Goal: Information Seeking & Learning: Learn about a topic

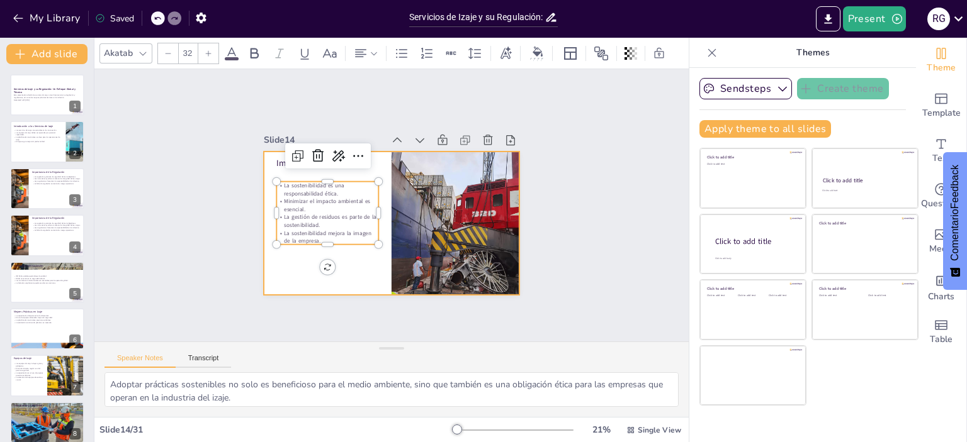
scroll to position [82, 0]
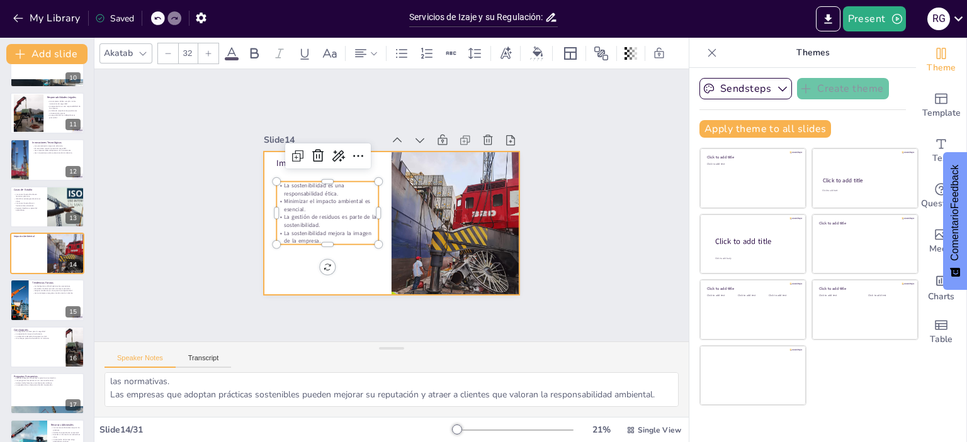
checkbox input "true"
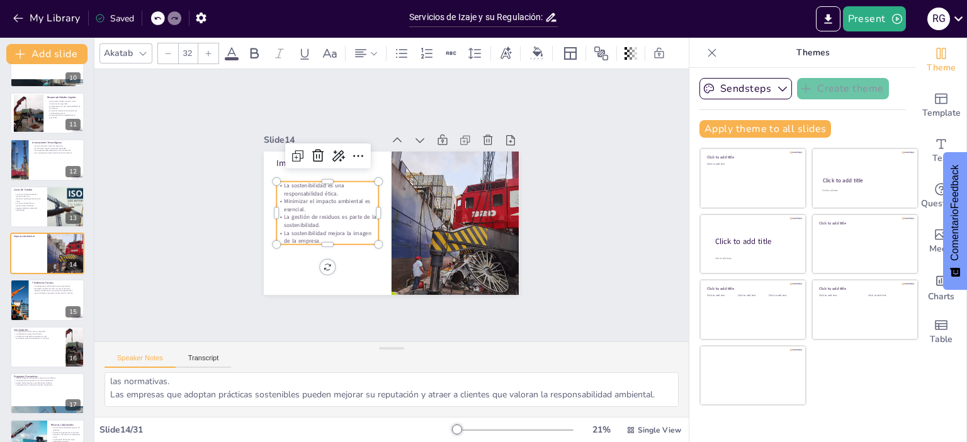
checkbox input "true"
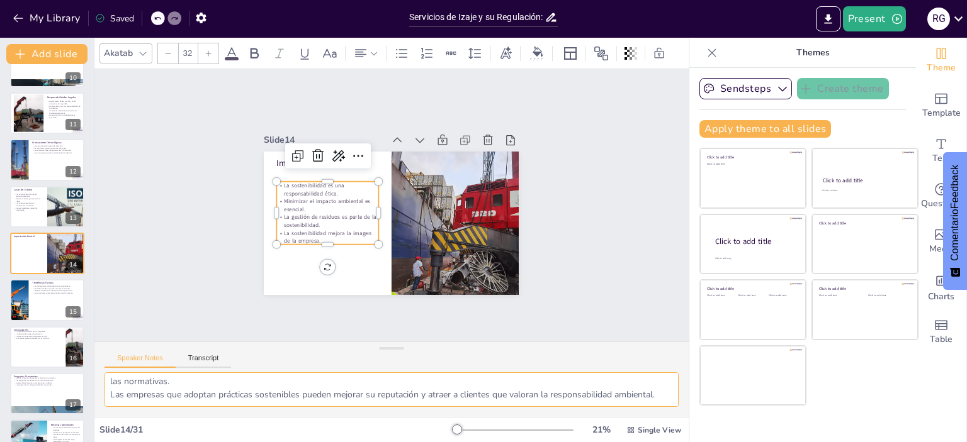
checkbox input "true"
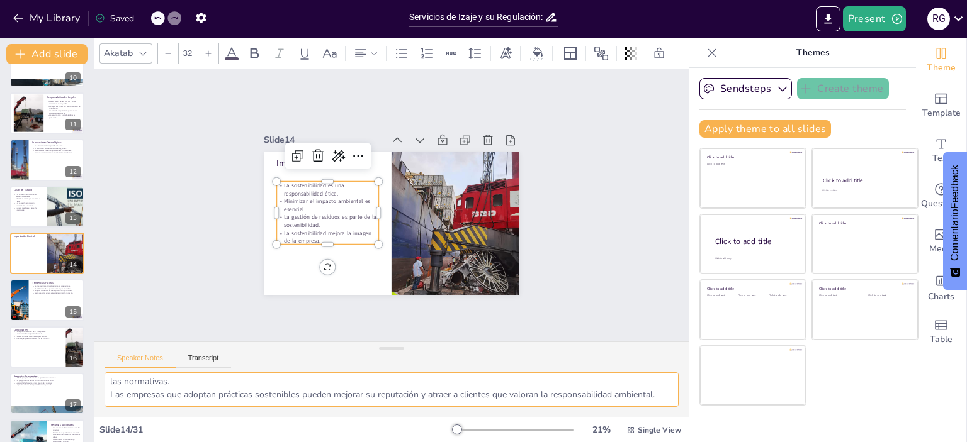
checkbox input "true"
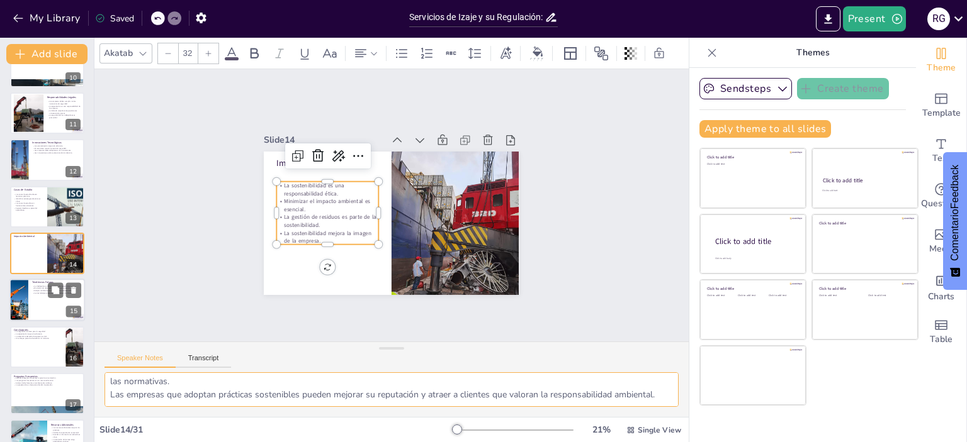
checkbox input "true"
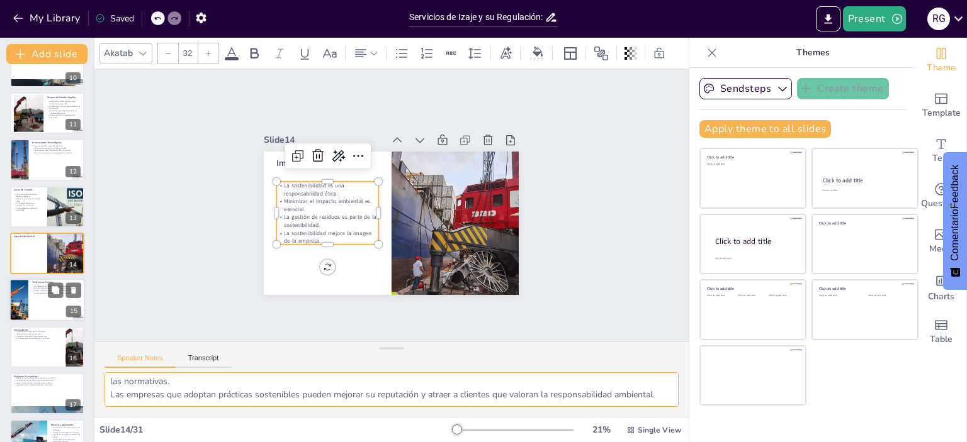
checkbox input "true"
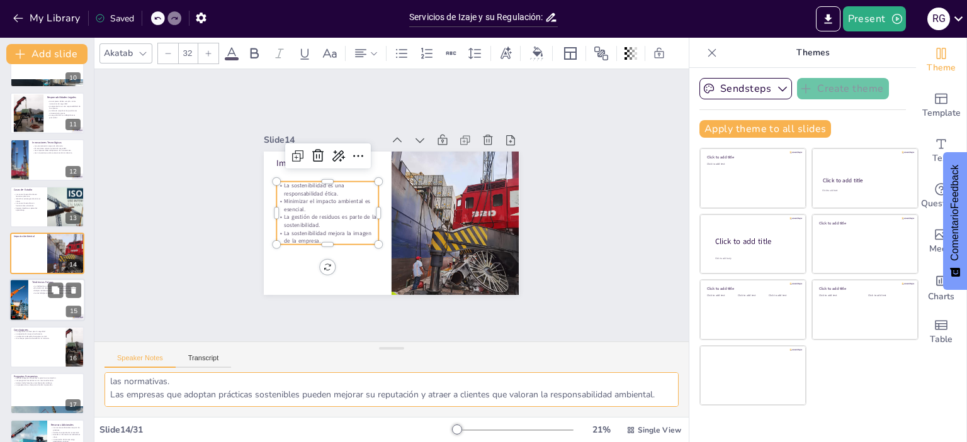
checkbox input "true"
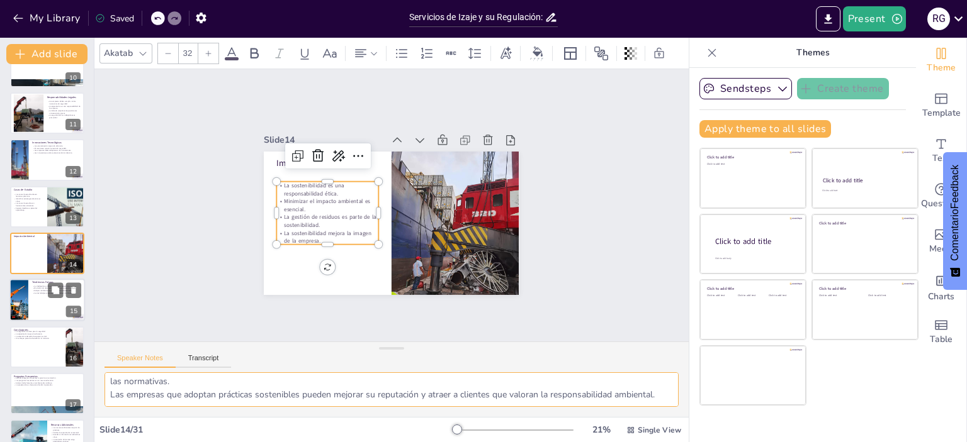
click at [31, 303] on div at bounding box center [47, 300] width 76 height 43
checkbox input "true"
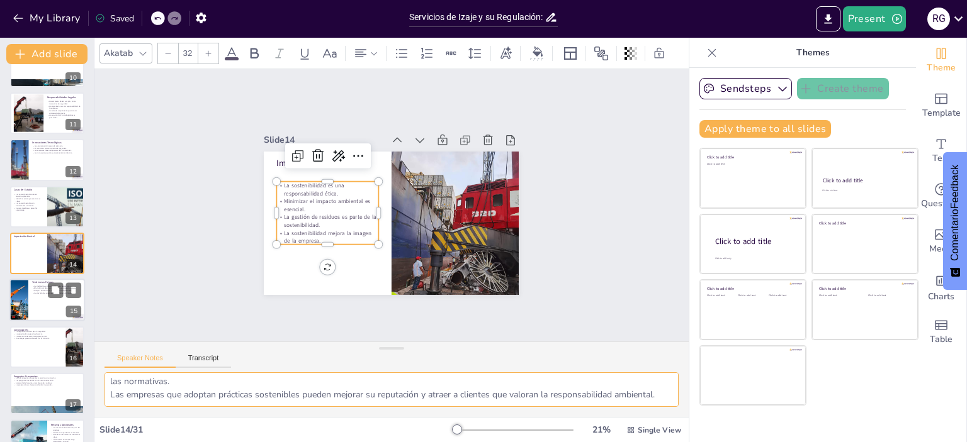
checkbox input "true"
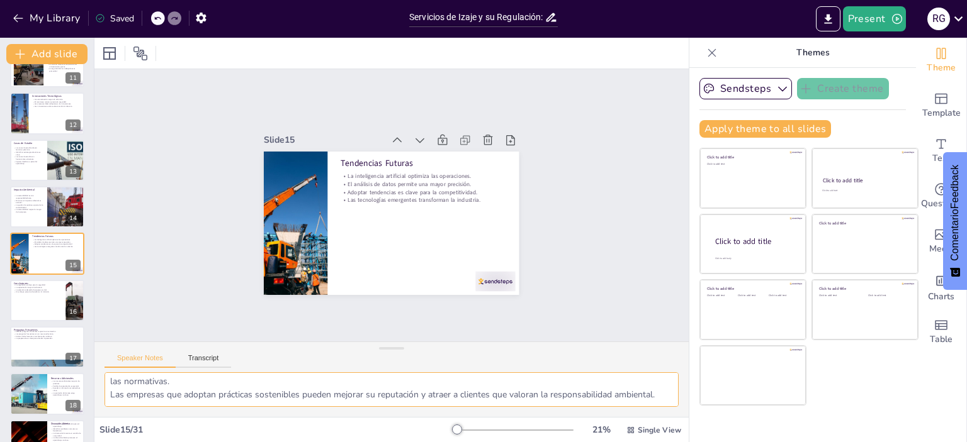
checkbox input "true"
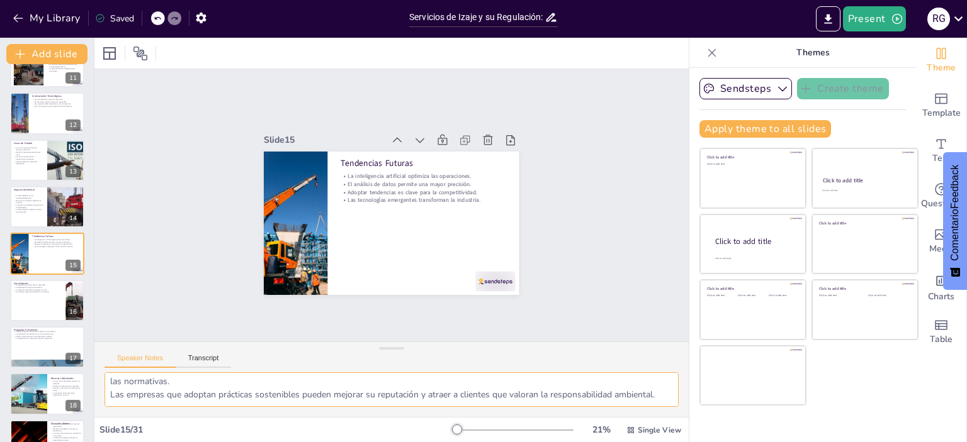
checkbox input "true"
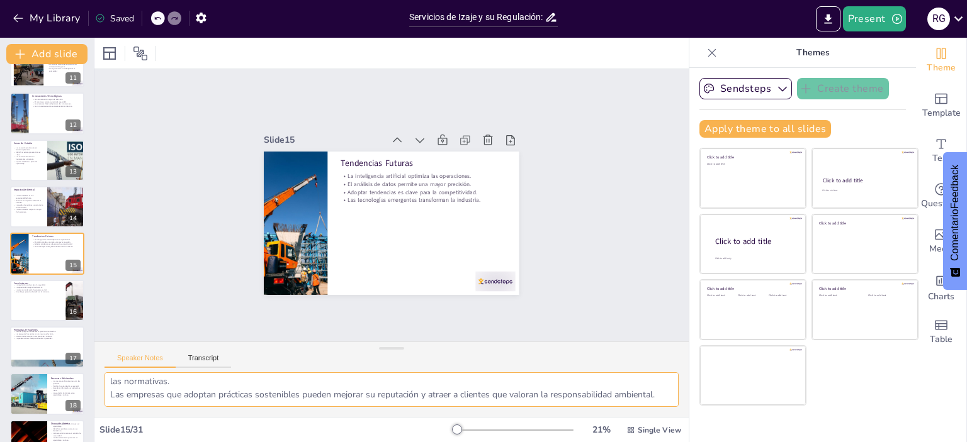
checkbox input "true"
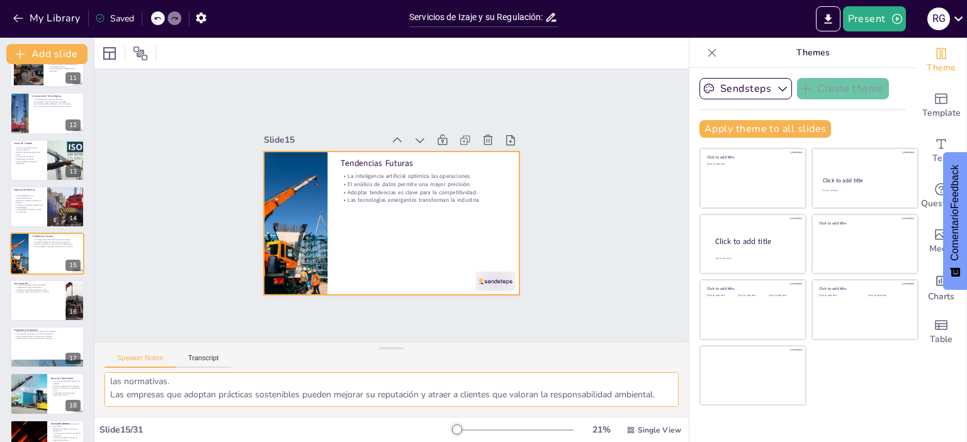
checkbox input "true"
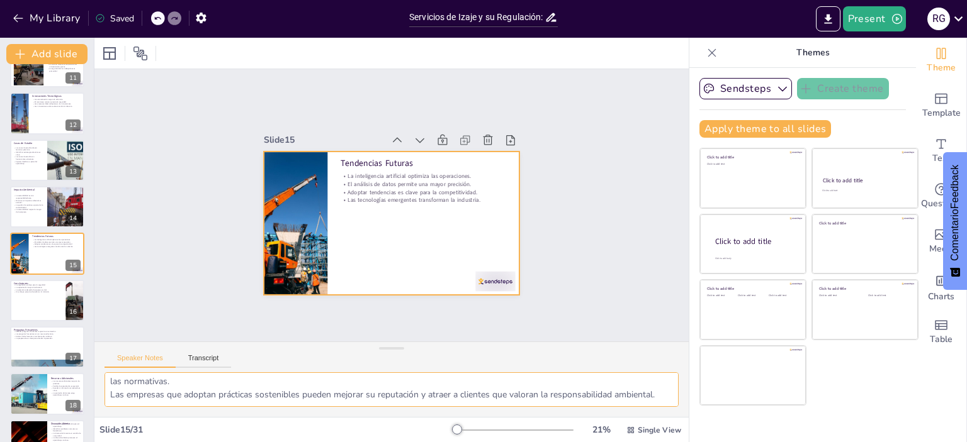
checkbox input "true"
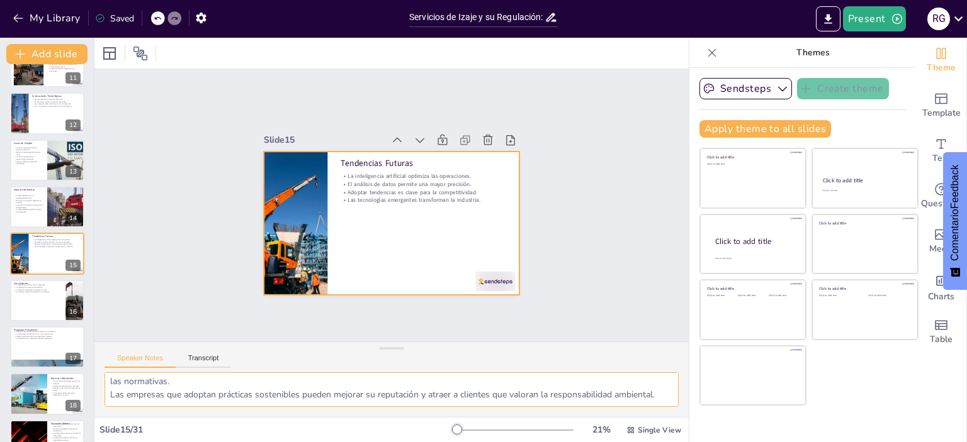
checkbox input "true"
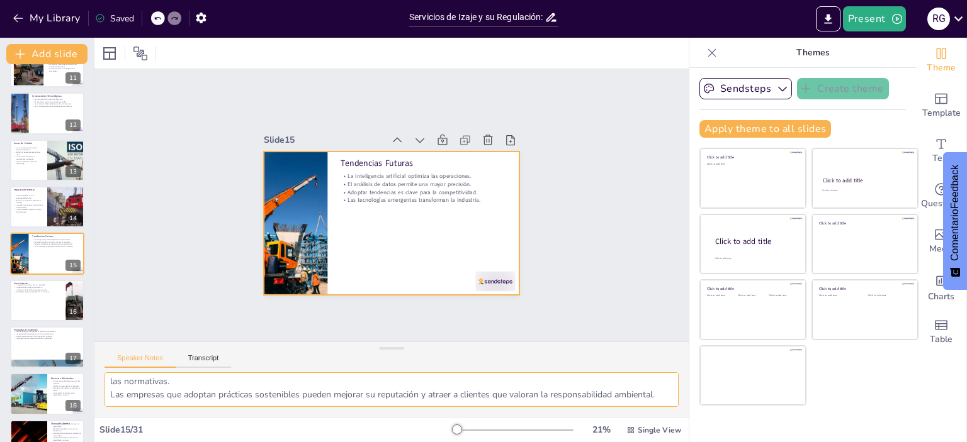
checkbox input "true"
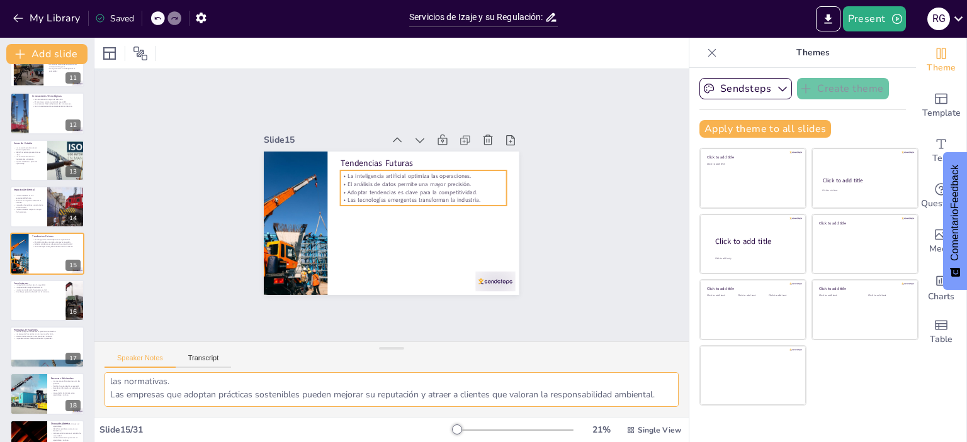
checkbox input "true"
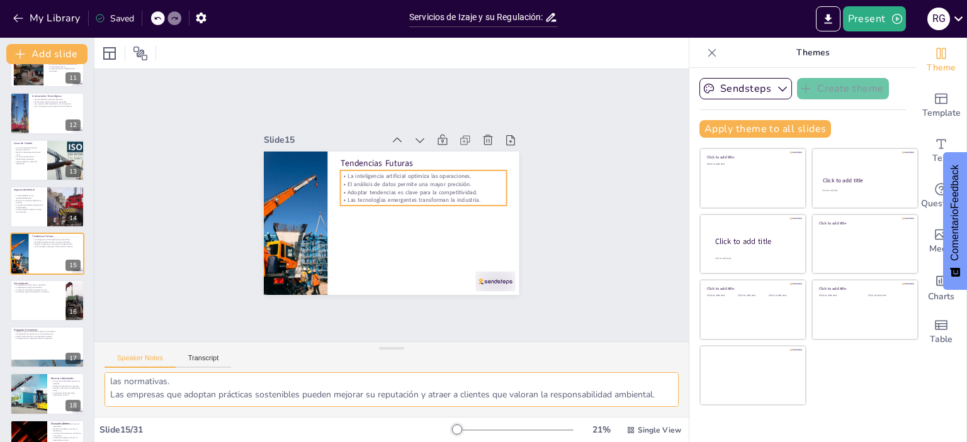
checkbox input "true"
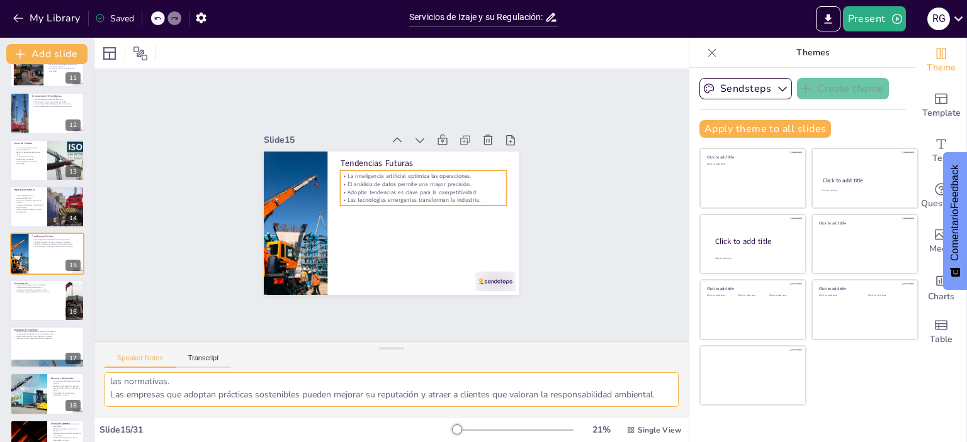
checkbox input "true"
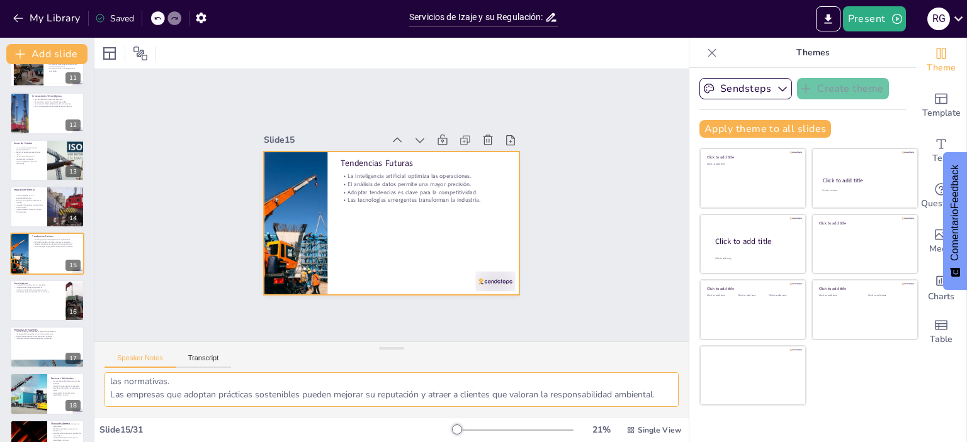
checkbox input "true"
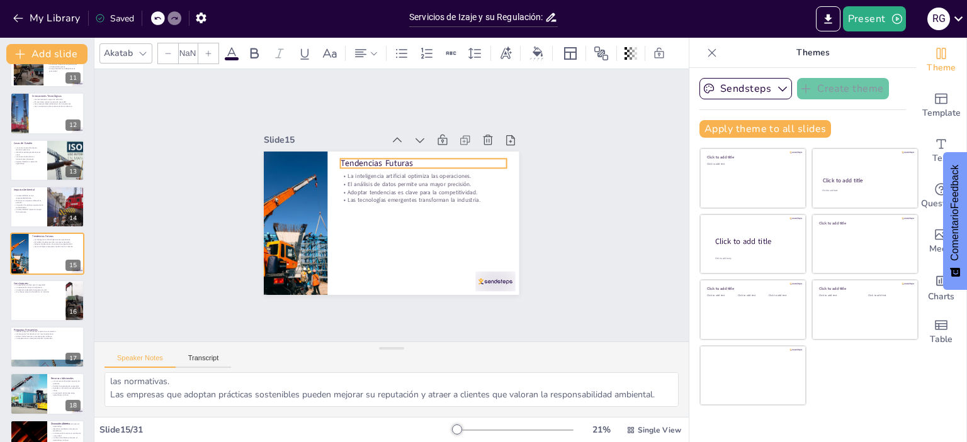
checkbox input "true"
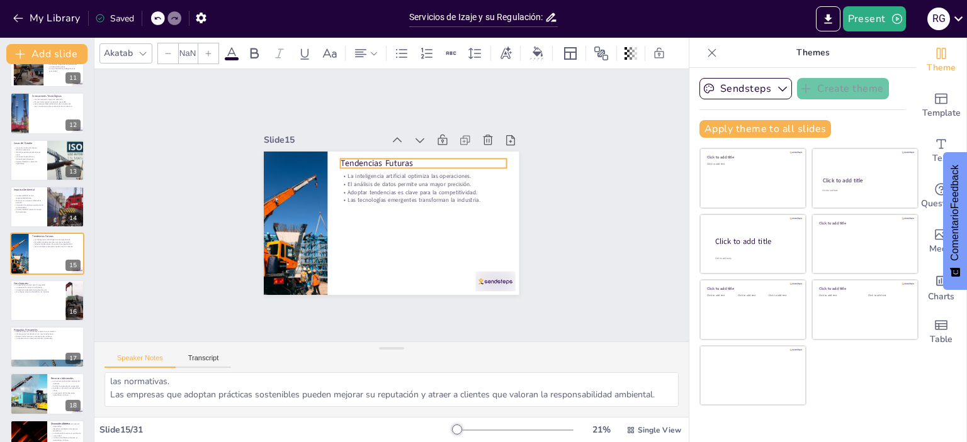
click at [363, 157] on p "Tendencias Futuras" at bounding box center [423, 163] width 166 height 12
checkbox input "true"
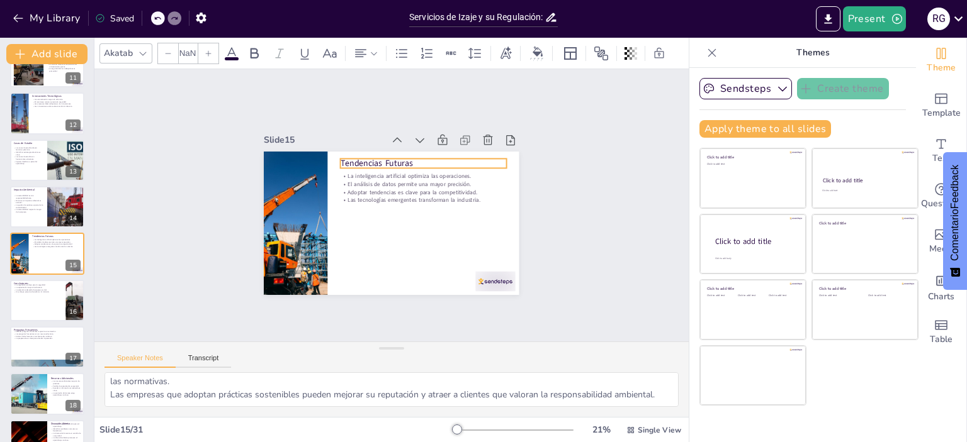
checkbox input "true"
type input "48"
click at [363, 157] on p "Tendencias Futuras" at bounding box center [423, 163] width 166 height 12
checkbox input "true"
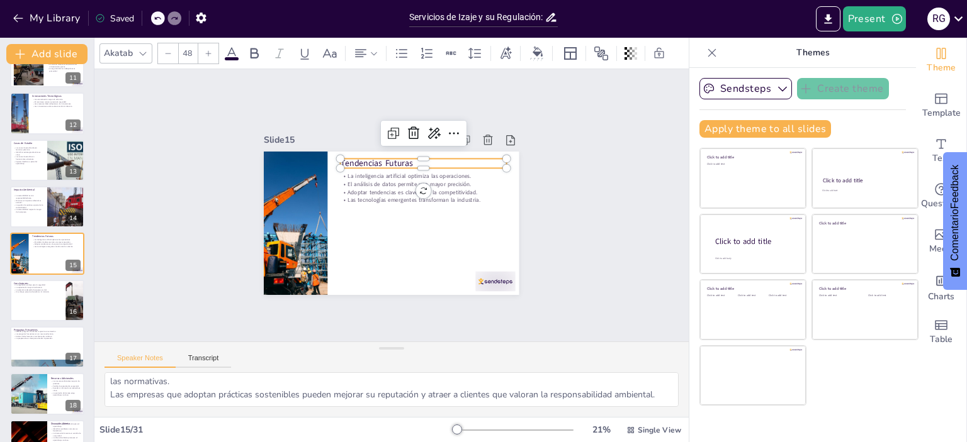
checkbox input "true"
drag, startPoint x: 405, startPoint y: 157, endPoint x: 327, endPoint y: 156, distance: 78.1
click at [327, 156] on div "La inteligencia artificial optimiza las operaciones. El análisis de datos permi…" at bounding box center [391, 223] width 255 height 143
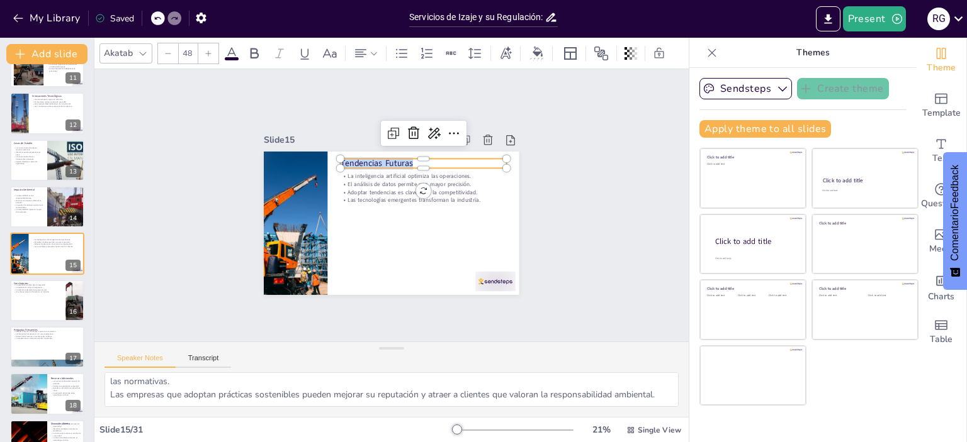
checkbox input "true"
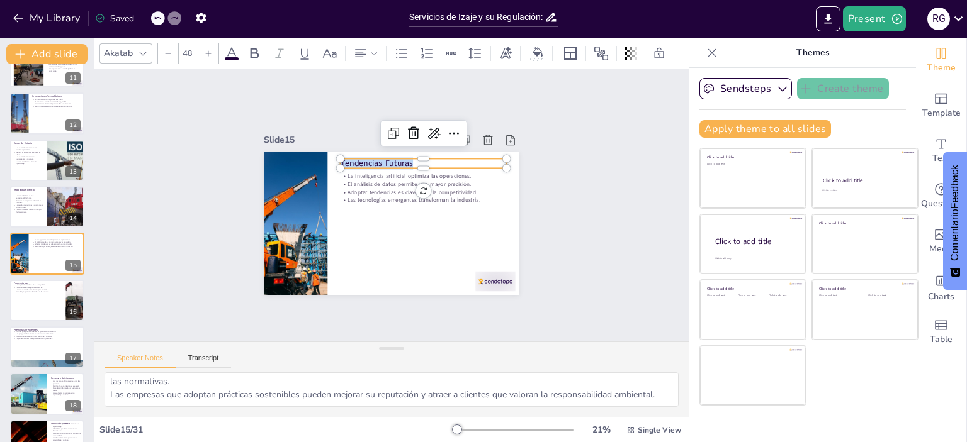
checkbox input "true"
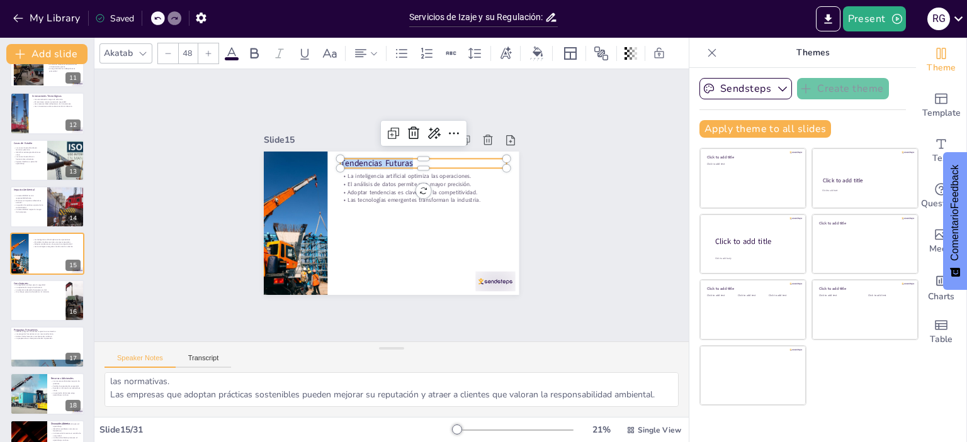
checkbox input "true"
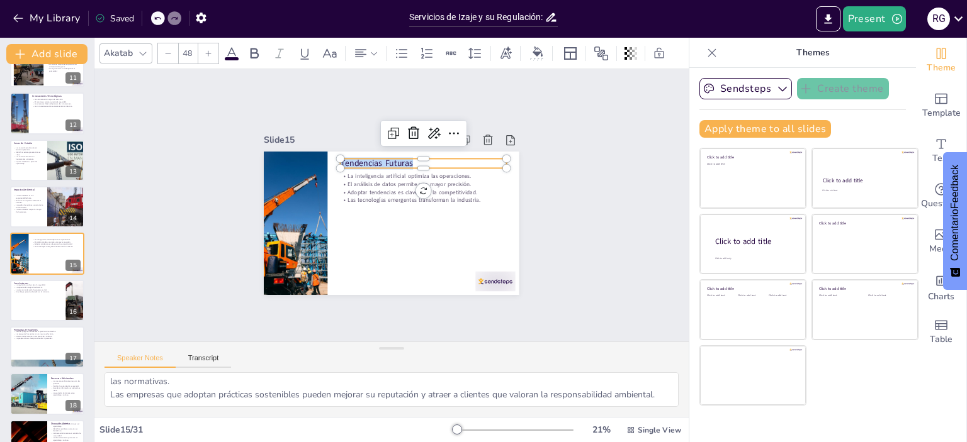
copy p "Tendencias Futuras"
checkbox input "true"
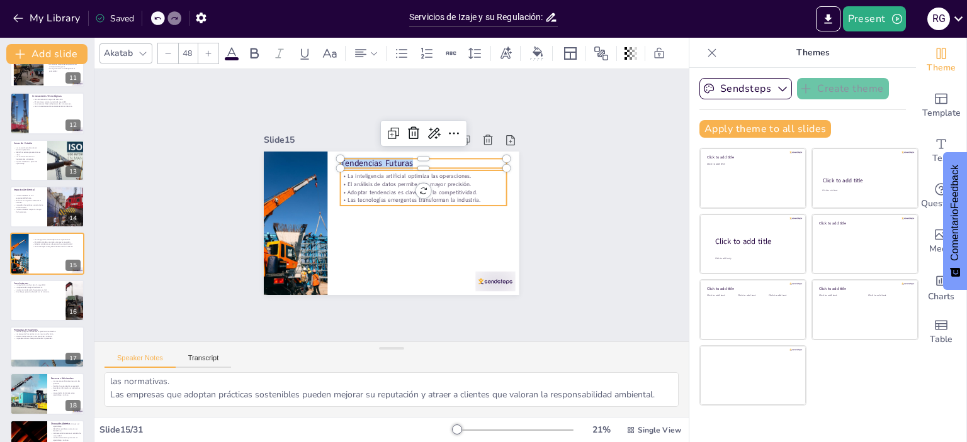
checkbox input "true"
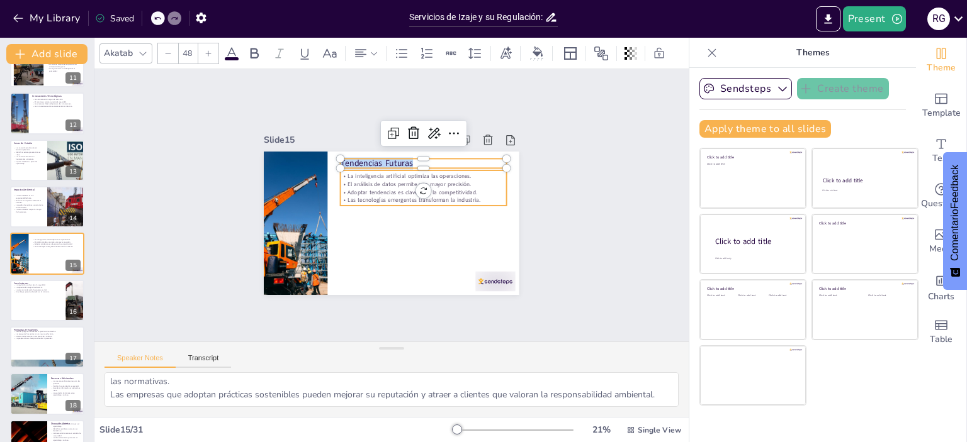
checkbox input "true"
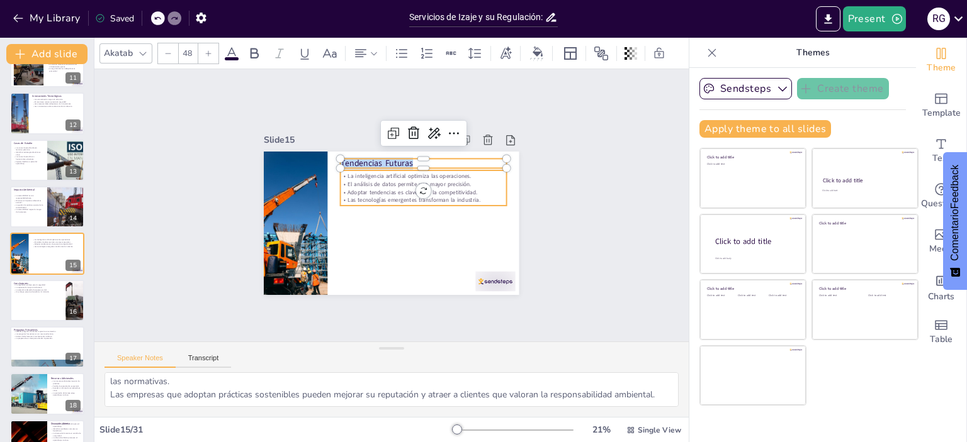
checkbox input "true"
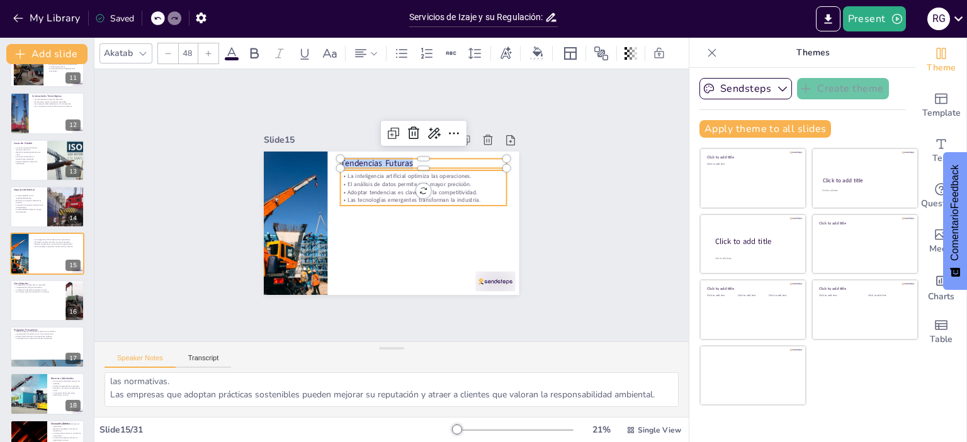
checkbox input "true"
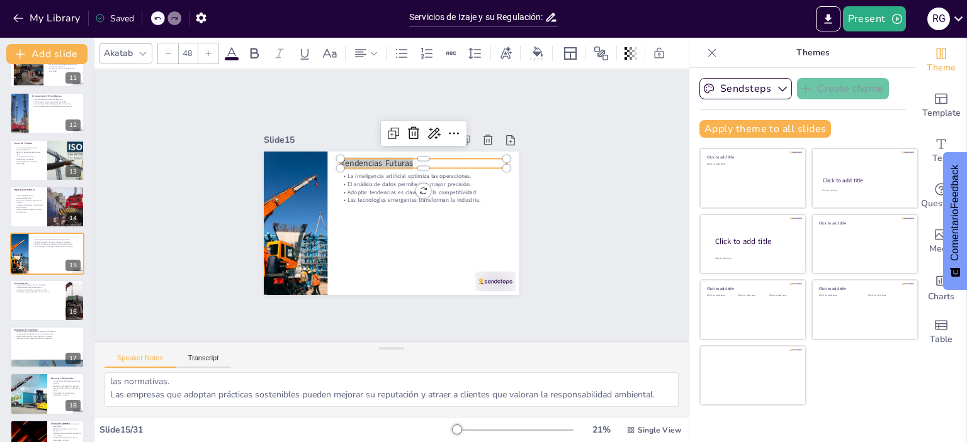
checkbox input "true"
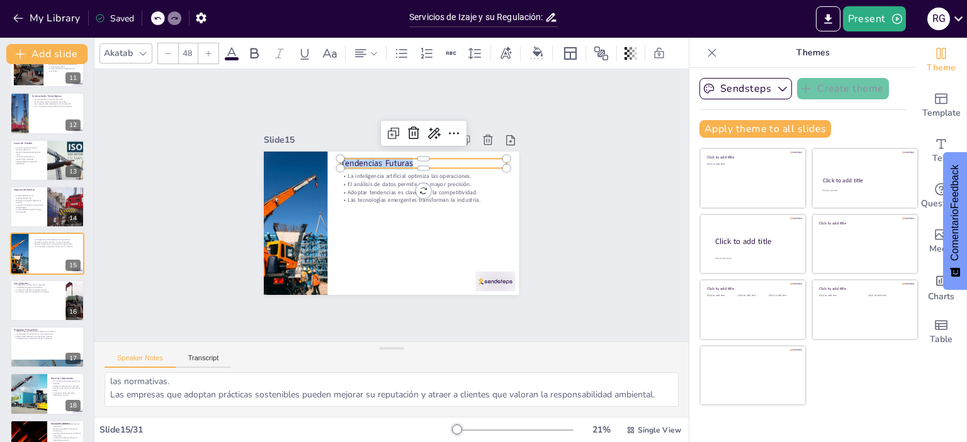
checkbox input "true"
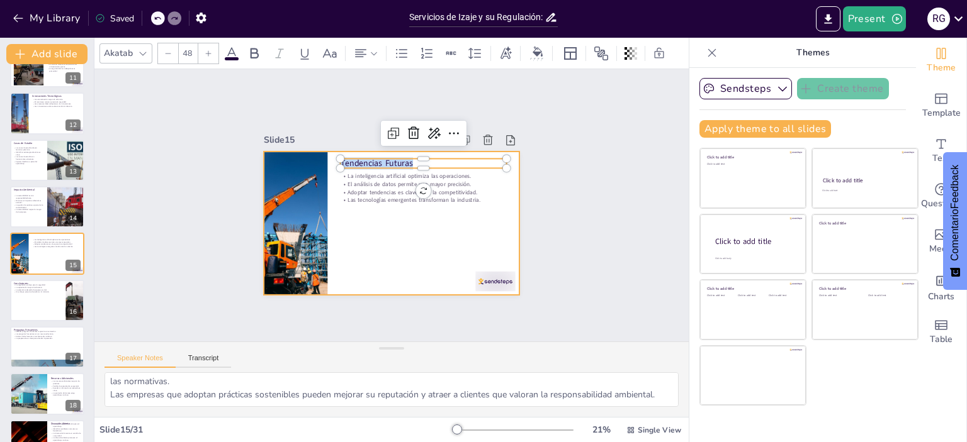
checkbox input "true"
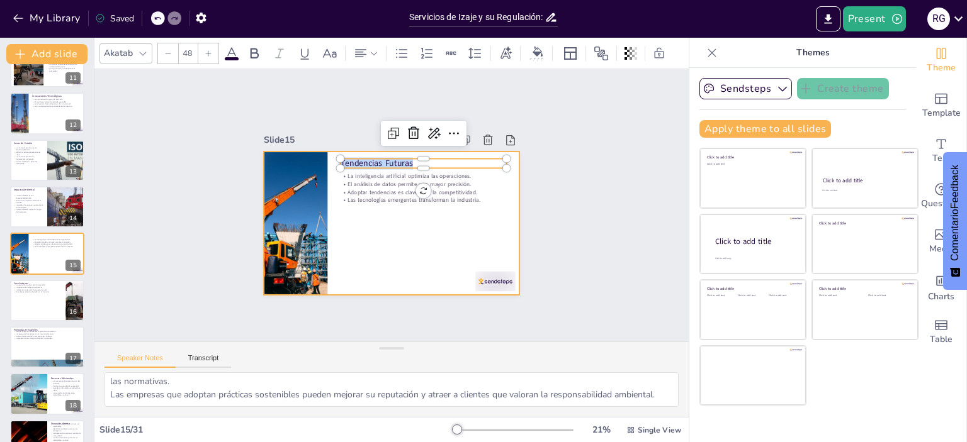
checkbox input "true"
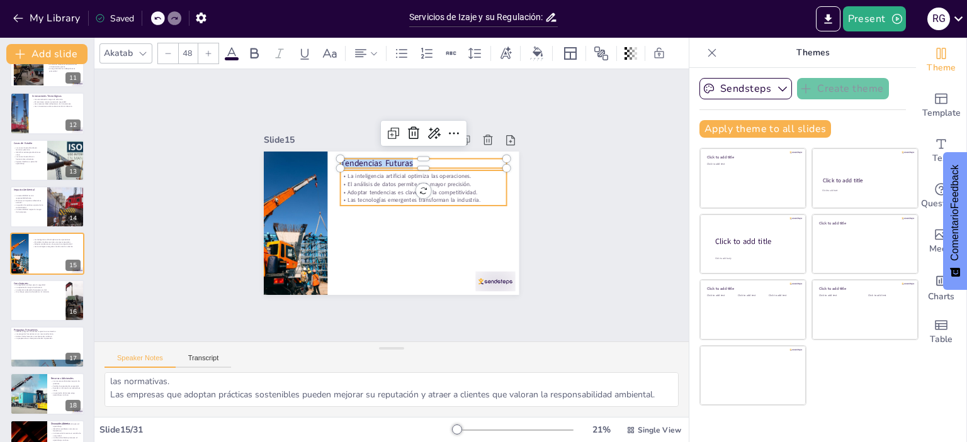
click at [353, 188] on p "Adoptar tendencias es clave para la competitividad." at bounding box center [423, 192] width 166 height 8
checkbox input "true"
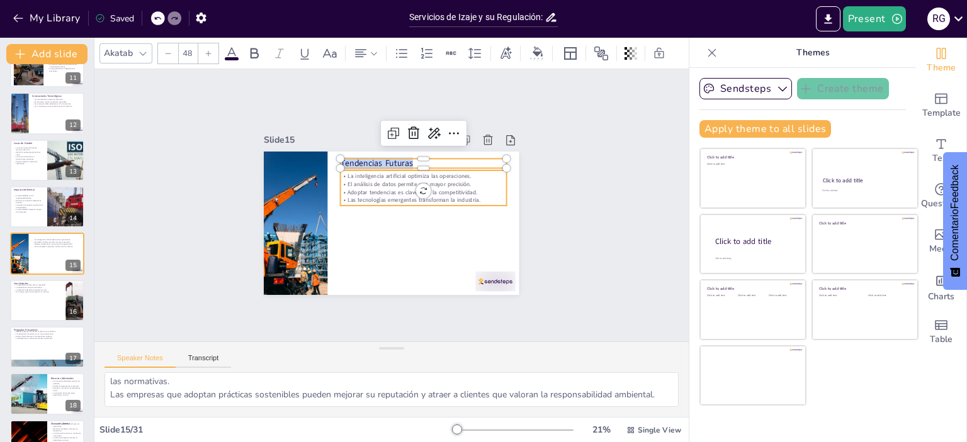
checkbox input "true"
type input "32"
checkbox input "true"
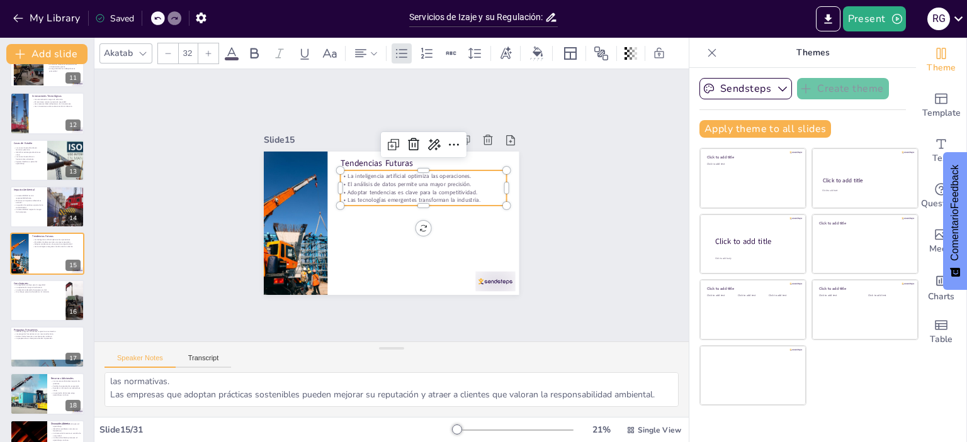
checkbox input "true"
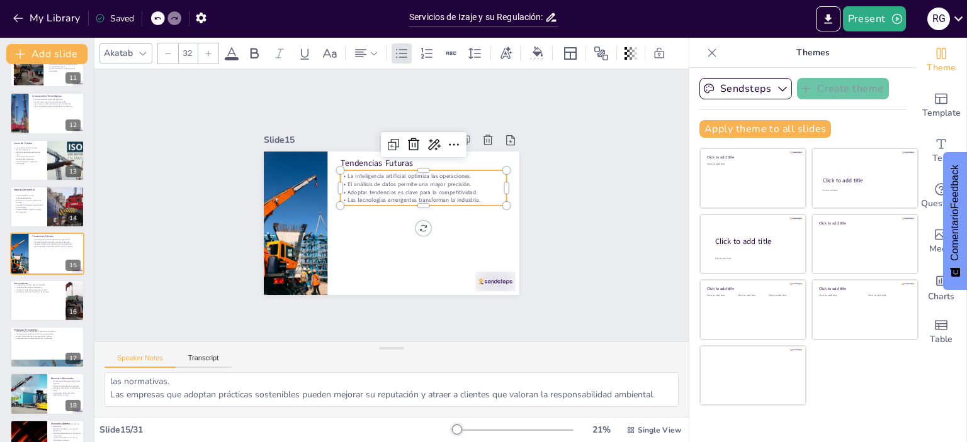
checkbox input "true"
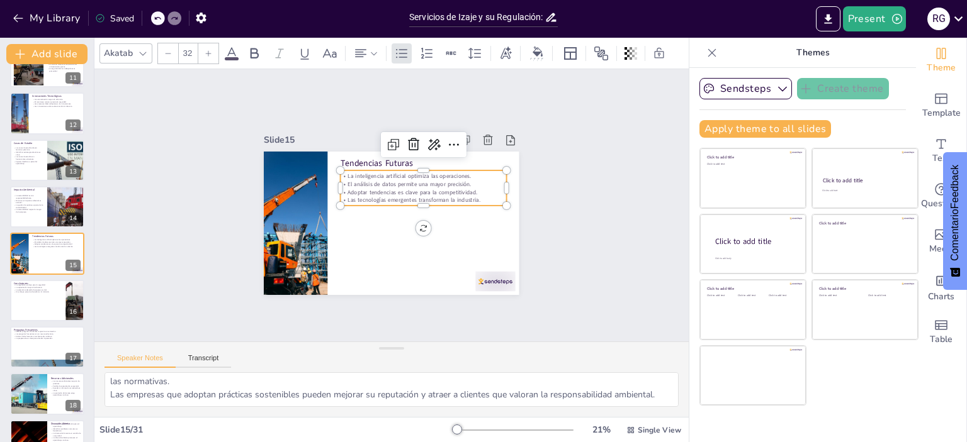
checkbox input "true"
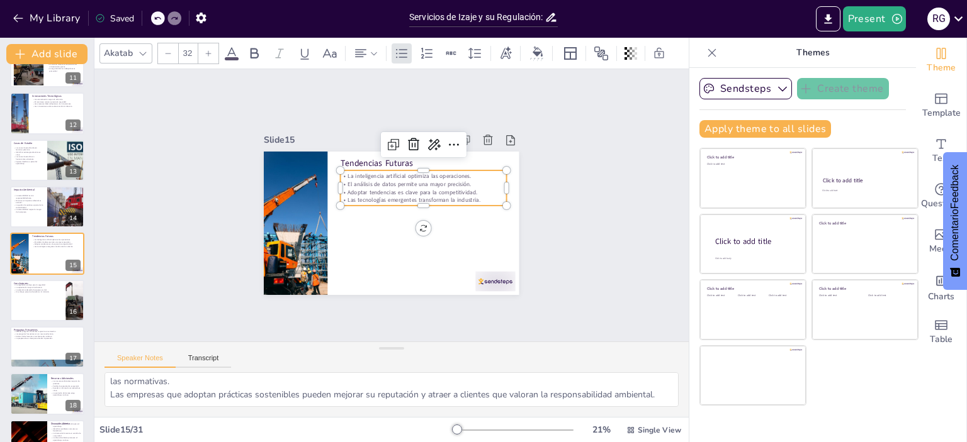
checkbox input "true"
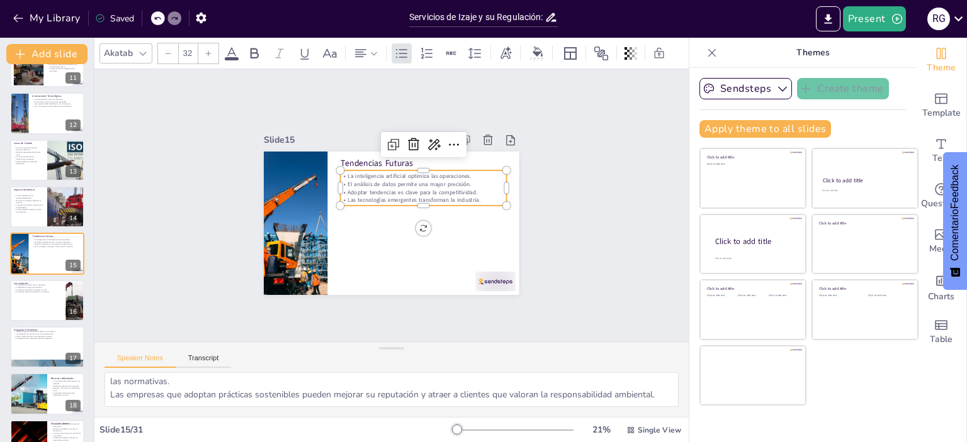
checkbox input "true"
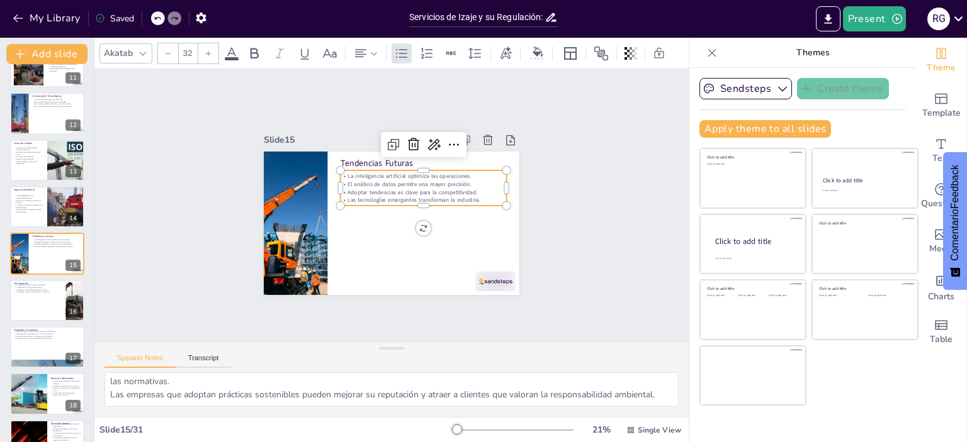
click at [340, 180] on p "El análisis de datos permite una mayor precisión." at bounding box center [423, 184] width 166 height 8
drag, startPoint x: 337, startPoint y: 172, endPoint x: 480, endPoint y: 195, distance: 144.0
click at [480, 195] on div "La inteligencia artificial optimiza las operaciones. El análisis de datos permi…" at bounding box center [423, 187] width 166 height 31
copy div "La inteligencia artificial optimiza las operaciones. El análisis de datos permi…"
